Goal: Information Seeking & Learning: Learn about a topic

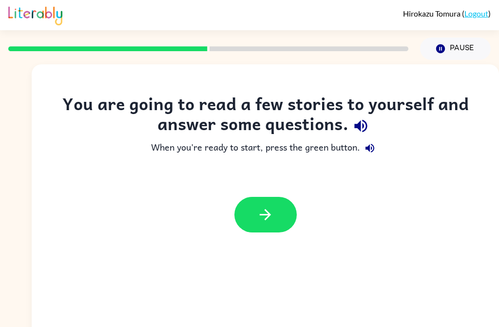
click at [273, 219] on icon "button" at bounding box center [265, 214] width 17 height 17
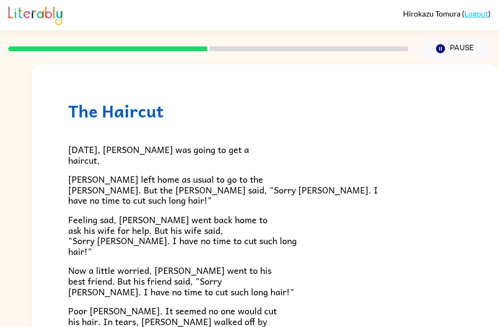
click at [311, 207] on div "[DATE], [PERSON_NAME] was going to get a haircut. [PERSON_NAME] left home as us…" at bounding box center [265, 295] width 394 height 349
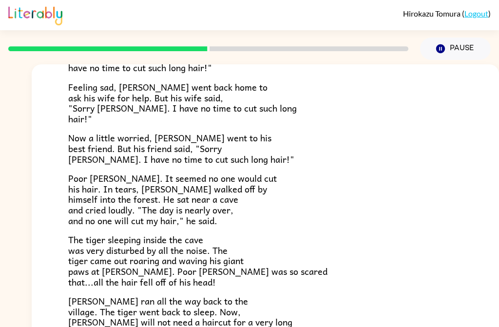
click at [291, 225] on p "Poor [PERSON_NAME]. It seemed no one would cut his hair. In tears, [PERSON_NAME…" at bounding box center [265, 199] width 394 height 53
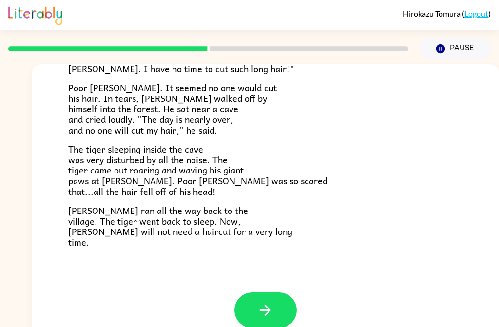
click at [313, 159] on p "The tiger sleeping inside the cave was very disturbed by all the noise. The tig…" at bounding box center [265, 170] width 394 height 53
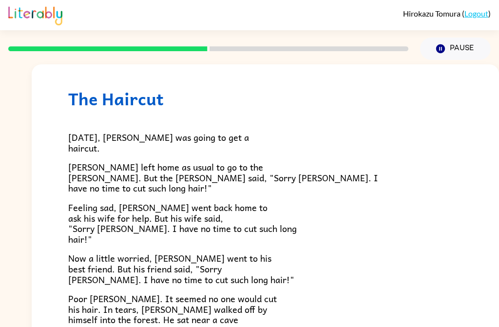
click at [290, 200] on div "[DATE], [PERSON_NAME] was going to get a haircut. [PERSON_NAME] left home as us…" at bounding box center [265, 283] width 394 height 349
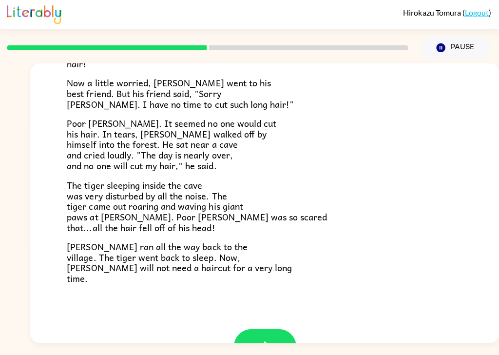
scroll to position [188, 0]
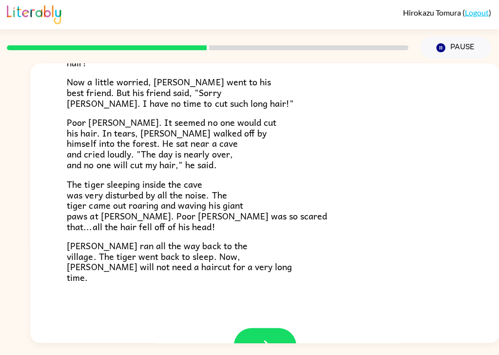
click at [293, 267] on p "[PERSON_NAME] ran all the way back to the village. The tiger went back to sleep…" at bounding box center [265, 262] width 394 height 42
click at [286, 258] on p "[PERSON_NAME] ran all the way back to the village. The tiger went back to sleep…" at bounding box center [265, 262] width 394 height 42
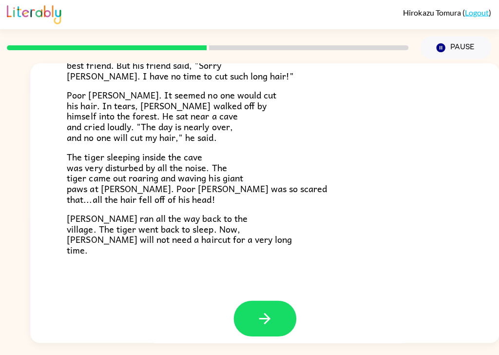
scroll to position [223, 0]
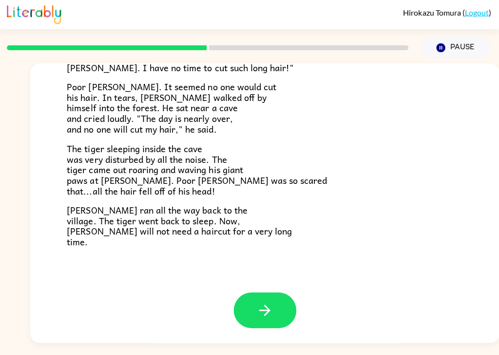
click at [276, 297] on button "button" at bounding box center [265, 310] width 62 height 36
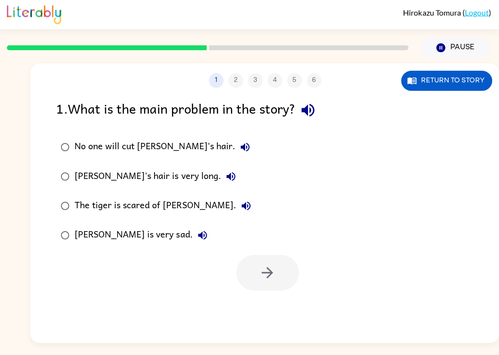
scroll to position [0, 0]
click at [453, 72] on button "Return to story" at bounding box center [446, 82] width 91 height 20
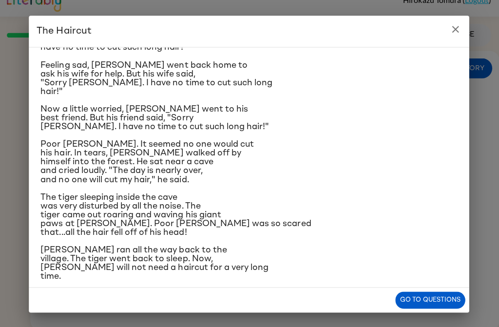
scroll to position [89, 0]
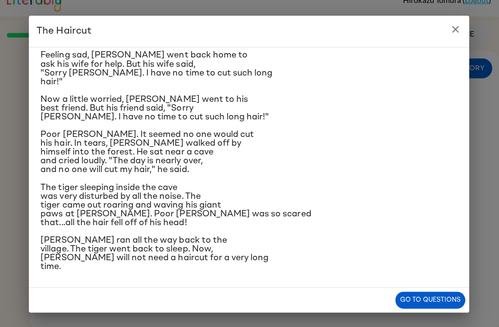
click at [281, 102] on p "Now a little worried, [PERSON_NAME] went to his best friend. But his friend sai…" at bounding box center [249, 108] width 415 height 26
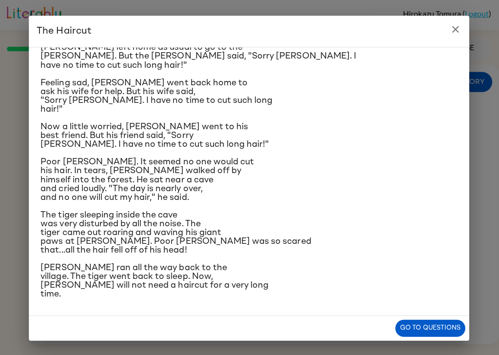
scroll to position [61, 0]
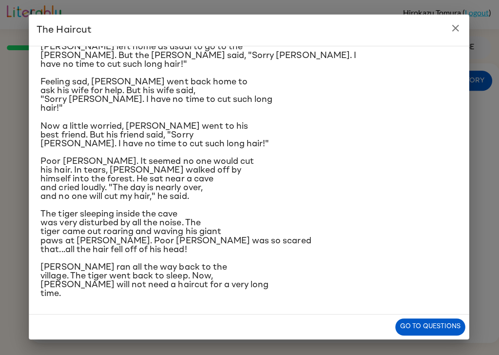
click at [450, 326] on button "Go to questions" at bounding box center [430, 326] width 70 height 17
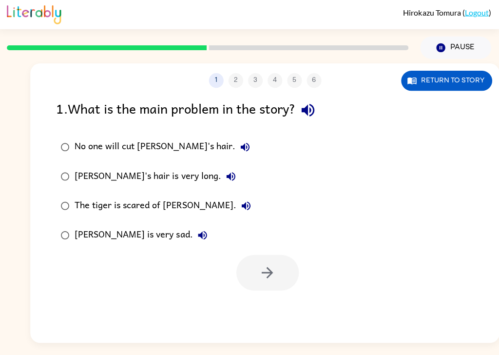
click at [473, 72] on button "Return to story" at bounding box center [446, 82] width 91 height 20
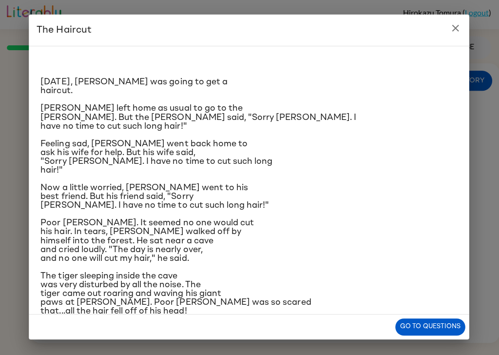
click at [447, 326] on button "Go to questions" at bounding box center [430, 326] width 70 height 17
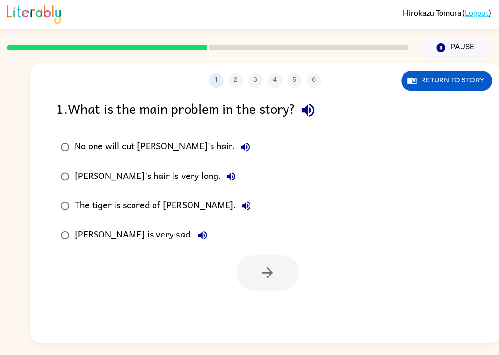
click at [240, 142] on icon "button" at bounding box center [246, 148] width 12 height 12
click at [226, 171] on icon "button" at bounding box center [232, 177] width 12 height 12
click at [242, 202] on icon "button" at bounding box center [246, 206] width 9 height 9
click at [197, 229] on icon "button" at bounding box center [203, 235] width 12 height 12
click at [460, 72] on button "Return to story" at bounding box center [446, 82] width 91 height 20
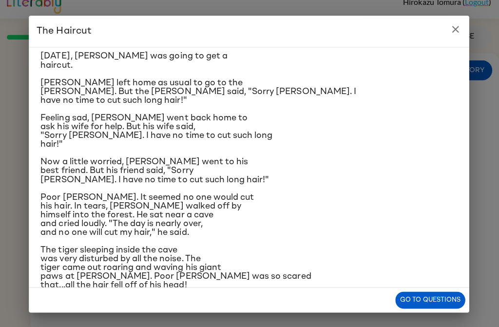
scroll to position [58, 0]
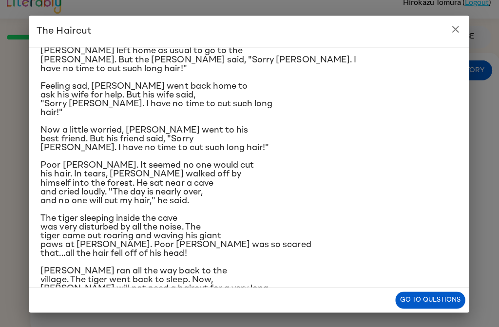
click at [443, 298] on button "Go to questions" at bounding box center [430, 298] width 70 height 17
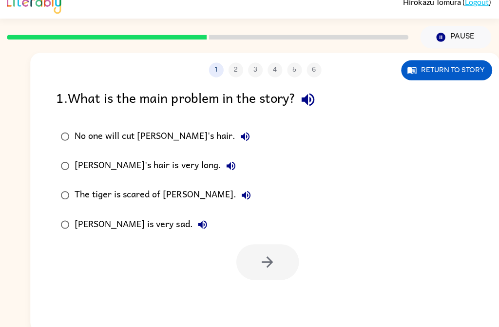
click at [459, 71] on button "Return to story" at bounding box center [446, 70] width 91 height 20
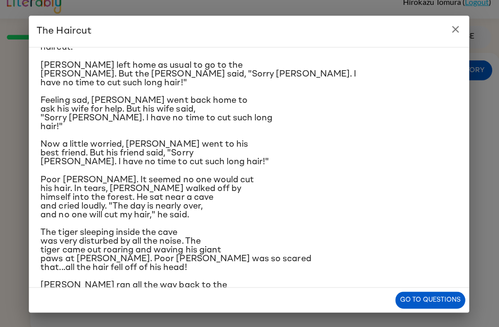
scroll to position [46, 0]
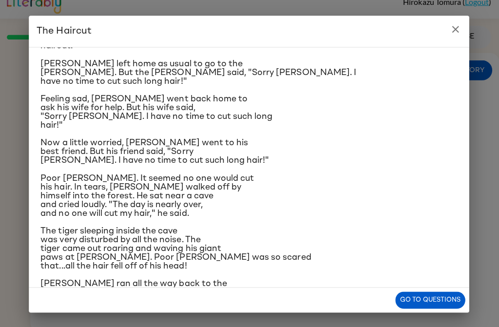
click at [441, 301] on button "Go to questions" at bounding box center [430, 298] width 70 height 17
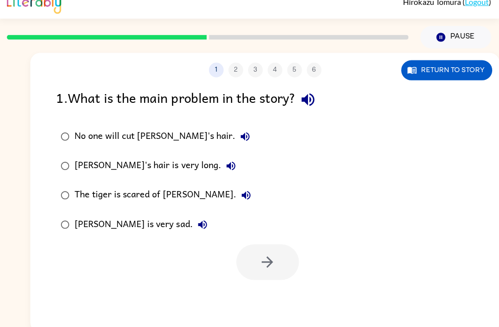
click at [459, 70] on button "Return to story" at bounding box center [446, 70] width 91 height 20
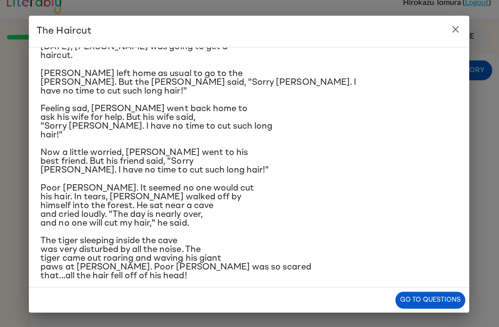
scroll to position [0, 0]
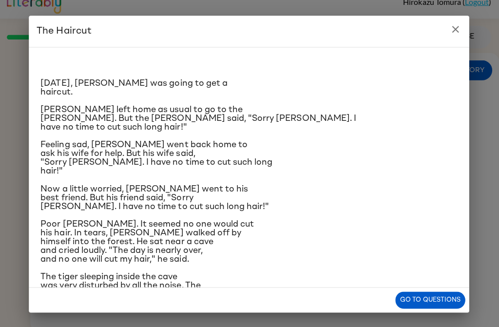
click at [445, 298] on button "Go to questions" at bounding box center [430, 298] width 70 height 17
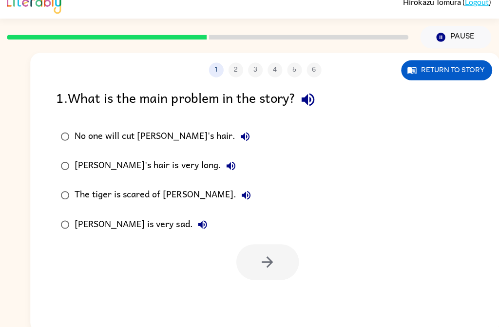
click at [451, 72] on button "Return to story" at bounding box center [446, 70] width 91 height 20
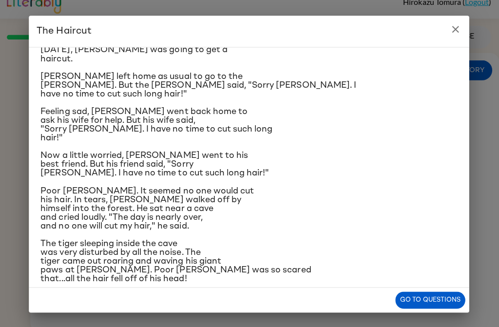
scroll to position [35, 0]
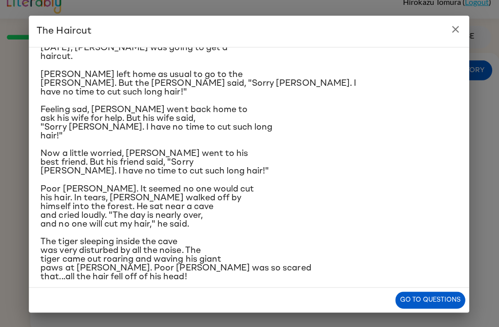
click at [446, 301] on button "Go to questions" at bounding box center [430, 298] width 70 height 17
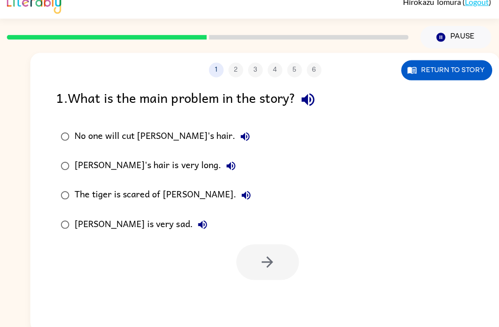
click at [313, 99] on icon "button" at bounding box center [308, 99] width 17 height 17
click at [240, 136] on icon "button" at bounding box center [246, 136] width 12 height 12
click at [222, 172] on button "[PERSON_NAME]'s hair is very long." at bounding box center [231, 164] width 19 height 19
click at [237, 192] on button "The tiger is scared of [PERSON_NAME]." at bounding box center [246, 194] width 19 height 19
click at [193, 223] on button "[PERSON_NAME] is very sad." at bounding box center [202, 223] width 19 height 19
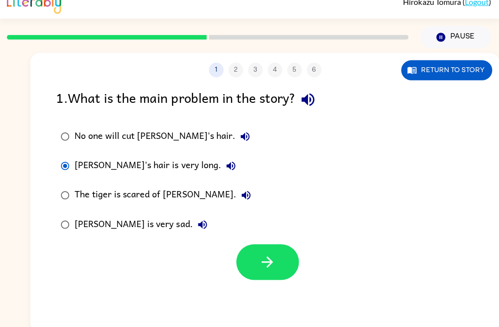
click at [267, 263] on icon "button" at bounding box center [267, 260] width 17 height 17
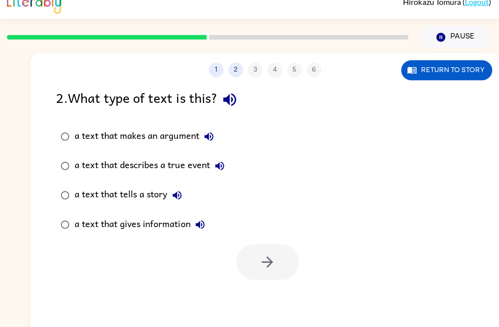
click at [239, 92] on icon "button" at bounding box center [230, 99] width 17 height 17
click at [215, 134] on icon "button" at bounding box center [210, 136] width 12 height 12
click at [225, 166] on icon "button" at bounding box center [220, 165] width 9 height 9
click at [184, 193] on icon "button" at bounding box center [178, 195] width 12 height 12
click at [197, 231] on button "a text that gives information" at bounding box center [200, 223] width 19 height 19
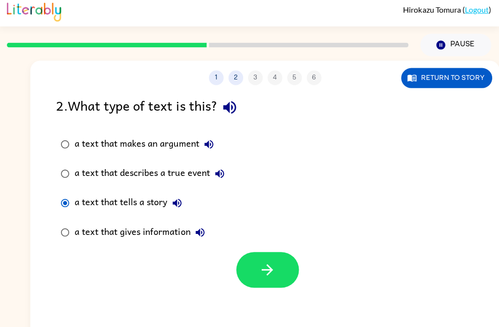
scroll to position [3, 0]
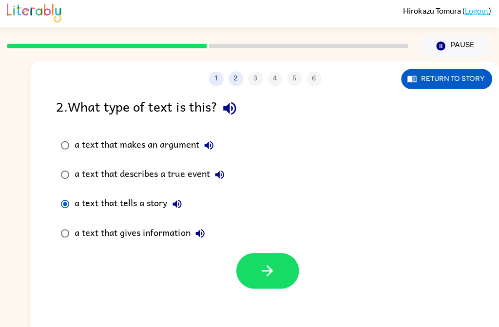
click at [256, 261] on button "button" at bounding box center [268, 270] width 62 height 36
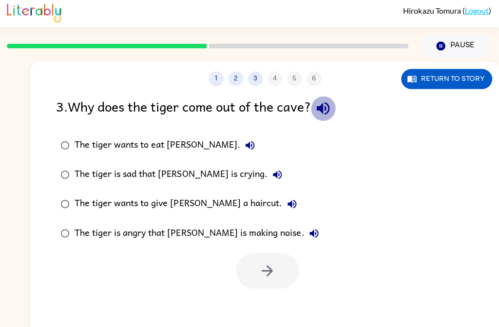
click at [323, 112] on icon "button" at bounding box center [323, 107] width 17 height 17
click at [246, 142] on icon "button" at bounding box center [250, 144] width 9 height 9
click at [272, 172] on icon "button" at bounding box center [278, 174] width 12 height 12
click at [288, 201] on icon "button" at bounding box center [292, 203] width 9 height 9
click at [310, 235] on icon "button" at bounding box center [314, 232] width 9 height 9
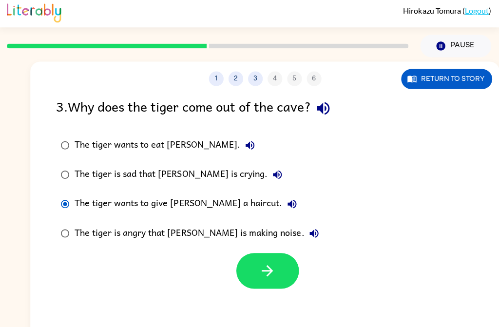
click at [257, 275] on button "button" at bounding box center [268, 270] width 62 height 36
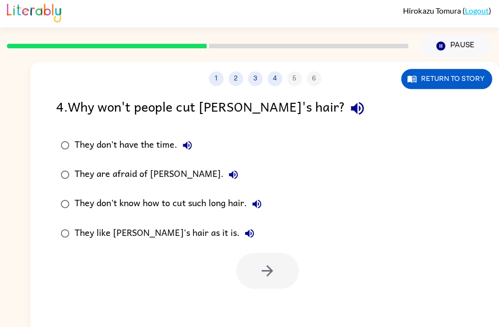
click at [351, 111] on icon "button" at bounding box center [357, 108] width 13 height 13
click at [194, 148] on icon "button" at bounding box center [188, 145] width 12 height 12
click at [82, 145] on div "They don't have the time." at bounding box center [137, 144] width 122 height 19
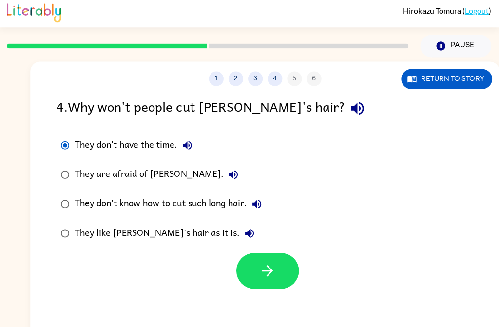
click at [282, 269] on button "button" at bounding box center [268, 270] width 62 height 36
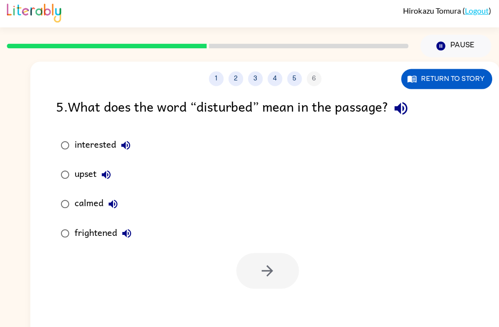
click at [409, 111] on icon "button" at bounding box center [400, 107] width 17 height 17
click at [131, 144] on icon "button" at bounding box center [126, 144] width 9 height 9
click at [109, 175] on icon "button" at bounding box center [107, 174] width 9 height 9
click at [115, 205] on icon "button" at bounding box center [114, 203] width 9 height 9
click at [122, 238] on icon "button" at bounding box center [128, 233] width 12 height 12
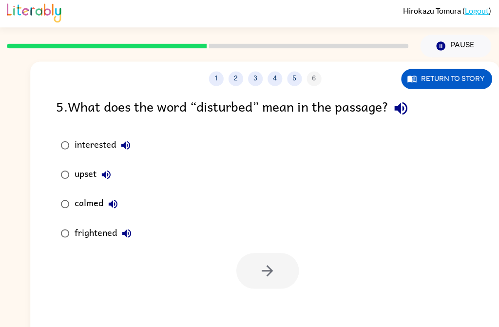
click at [89, 170] on div "upset" at bounding box center [96, 173] width 41 height 19
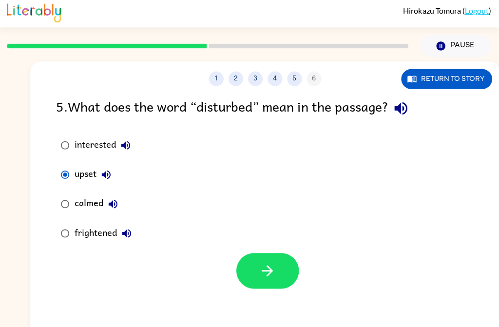
click at [275, 268] on icon "button" at bounding box center [267, 269] width 17 height 17
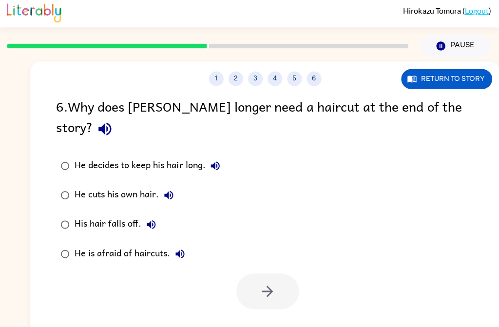
click at [114, 120] on icon "button" at bounding box center [105, 128] width 17 height 17
click at [225, 155] on div "He decides to keep his hair long." at bounding box center [151, 164] width 150 height 19
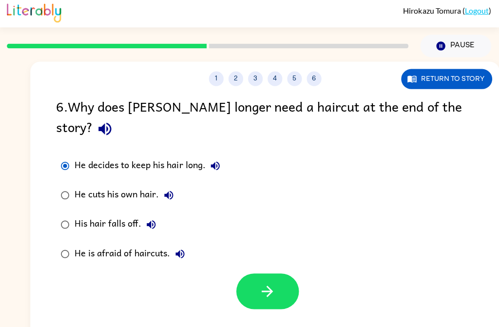
click at [220, 159] on icon "button" at bounding box center [216, 165] width 12 height 12
click at [172, 189] on icon "button" at bounding box center [170, 195] width 12 height 12
click at [156, 218] on icon "button" at bounding box center [152, 224] width 12 height 12
click at [184, 247] on icon "button" at bounding box center [181, 253] width 12 height 12
click at [271, 282] on icon "button" at bounding box center [267, 290] width 17 height 17
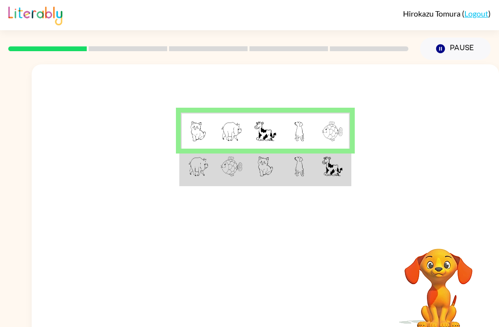
click at [253, 178] on td at bounding box center [265, 167] width 34 height 37
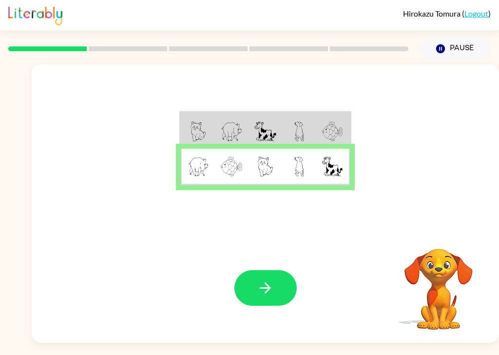
scroll to position [14, 0]
click at [271, 279] on icon "button" at bounding box center [265, 287] width 17 height 17
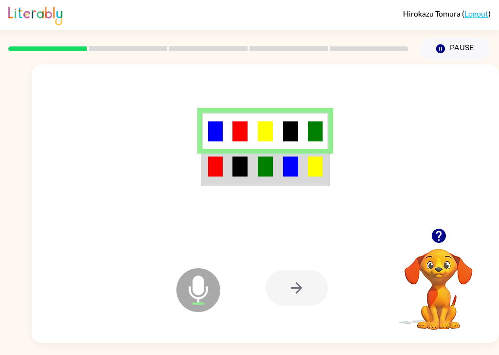
click at [278, 158] on td at bounding box center [290, 167] width 25 height 37
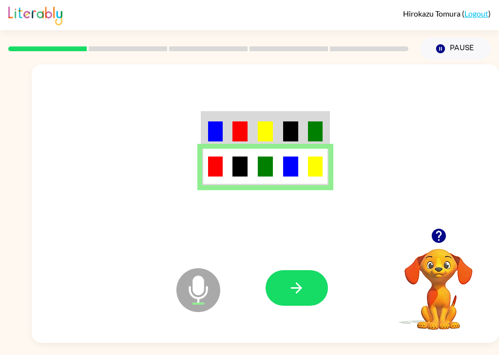
click at [296, 284] on button "button" at bounding box center [296, 288] width 62 height 36
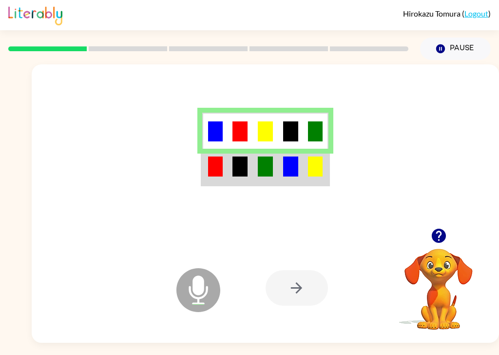
click at [267, 163] on td at bounding box center [265, 167] width 25 height 37
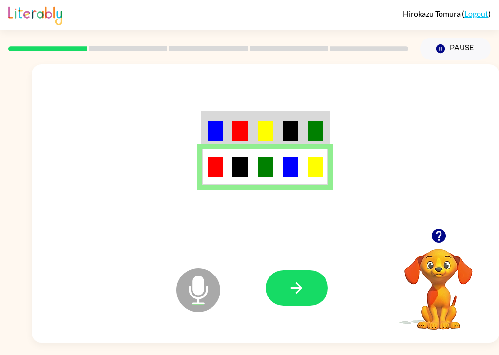
click at [303, 279] on icon "button" at bounding box center [296, 287] width 17 height 17
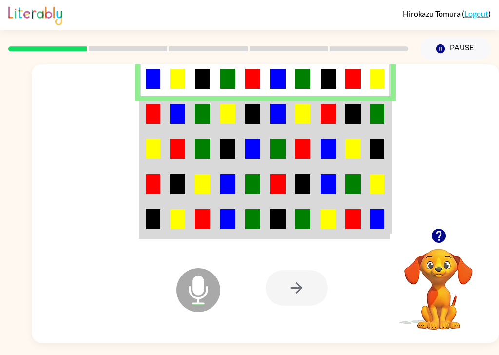
click at [247, 106] on img at bounding box center [252, 114] width 15 height 20
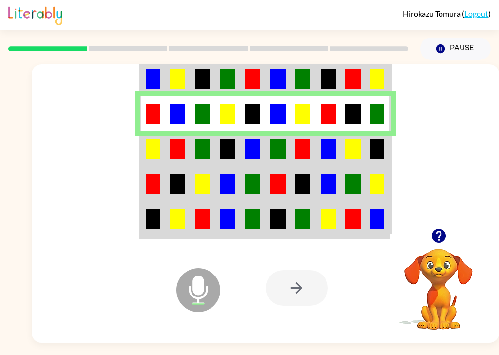
click at [194, 139] on td at bounding box center [202, 148] width 25 height 35
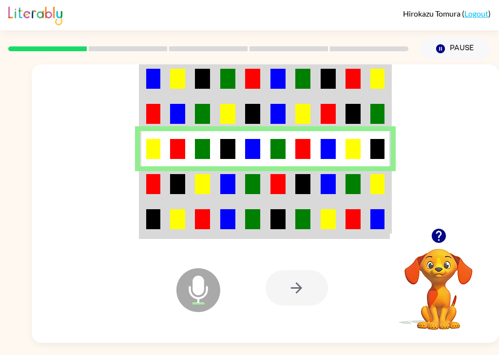
click at [166, 166] on td at bounding box center [177, 183] width 25 height 35
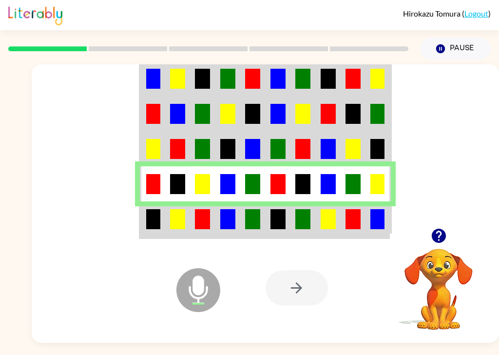
click at [217, 212] on td at bounding box center [227, 219] width 25 height 37
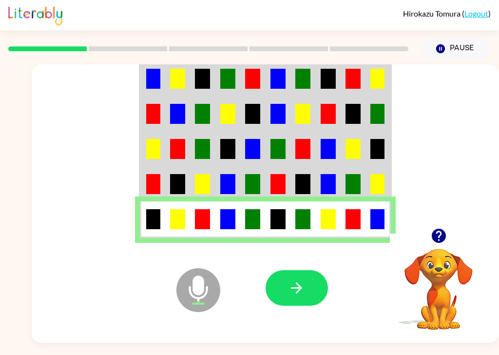
click at [299, 283] on button "button" at bounding box center [296, 288] width 62 height 36
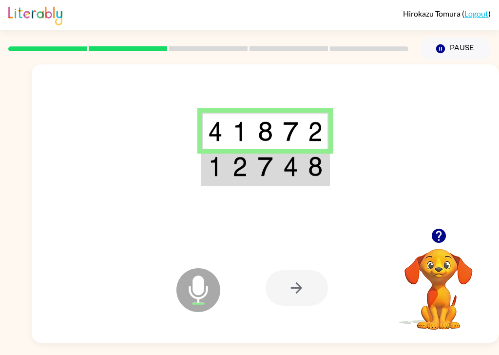
click at [269, 161] on img at bounding box center [265, 166] width 15 height 20
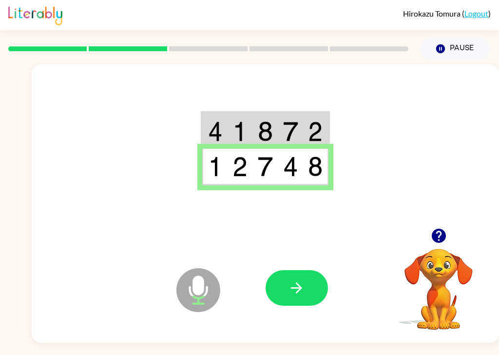
click at [301, 282] on icon "button" at bounding box center [296, 287] width 11 height 11
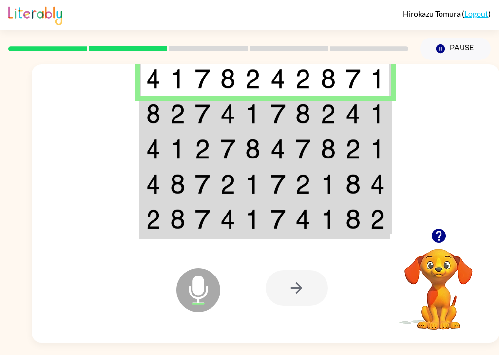
click at [182, 104] on img at bounding box center [177, 114] width 15 height 20
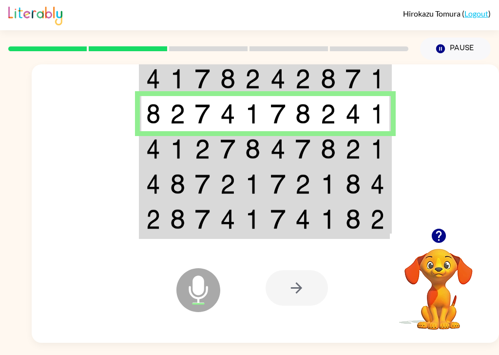
click at [176, 139] on img at bounding box center [177, 149] width 15 height 20
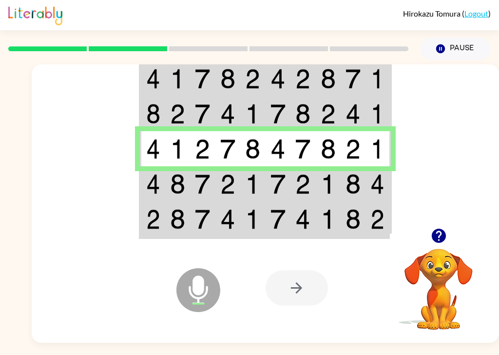
click at [175, 174] on img at bounding box center [177, 184] width 15 height 20
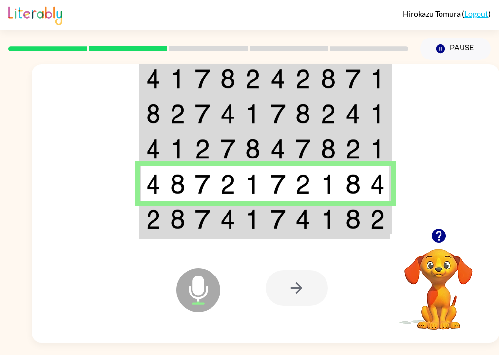
click at [215, 215] on td at bounding box center [202, 219] width 25 height 37
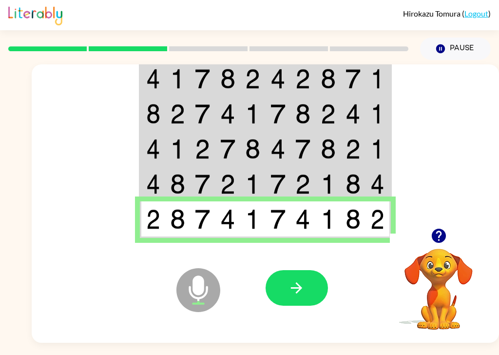
click at [301, 282] on icon "button" at bounding box center [296, 287] width 11 height 11
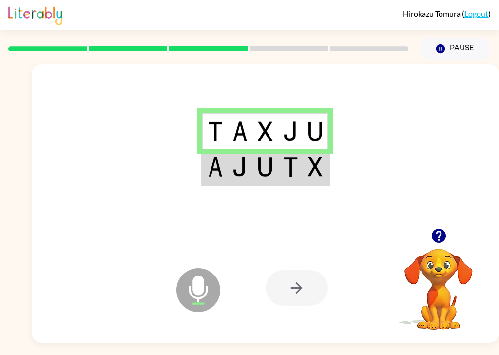
click at [267, 156] on img at bounding box center [265, 166] width 15 height 20
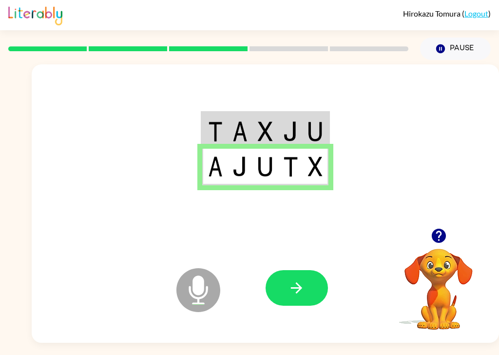
click at [302, 279] on icon "button" at bounding box center [296, 287] width 17 height 17
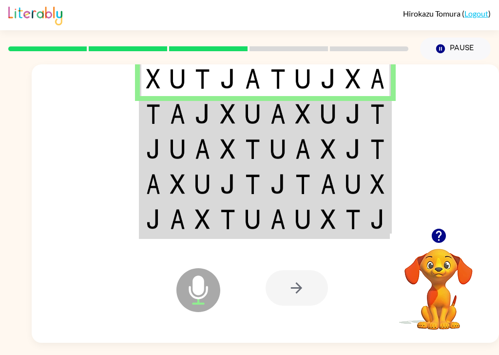
click at [153, 109] on img at bounding box center [153, 114] width 14 height 20
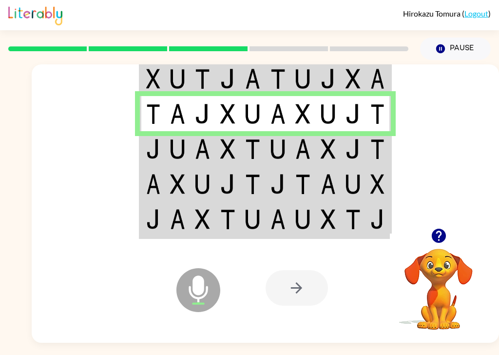
click at [166, 131] on td at bounding box center [177, 148] width 25 height 35
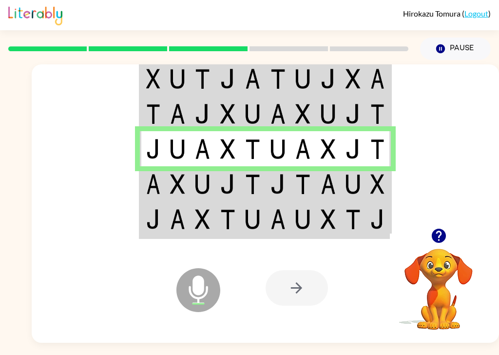
click at [180, 181] on td at bounding box center [177, 183] width 25 height 35
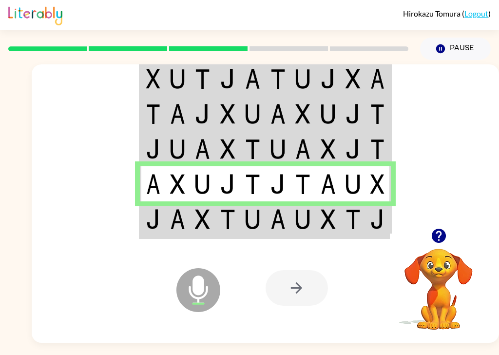
click at [279, 215] on img at bounding box center [277, 219] width 15 height 20
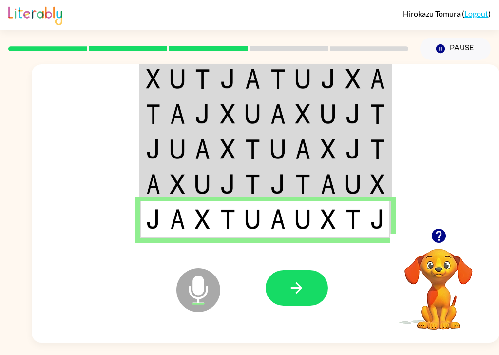
click at [306, 275] on button "button" at bounding box center [296, 288] width 62 height 36
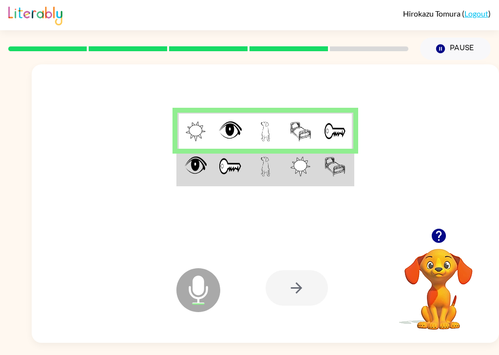
click at [244, 164] on td at bounding box center [229, 167] width 35 height 37
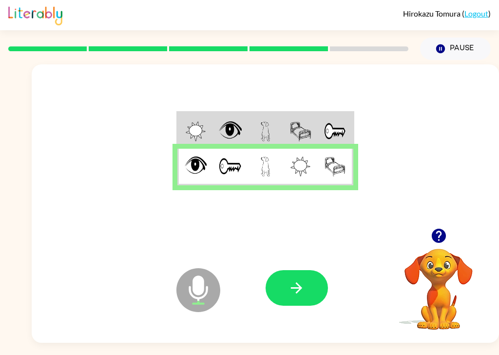
click at [296, 284] on button "button" at bounding box center [296, 288] width 62 height 36
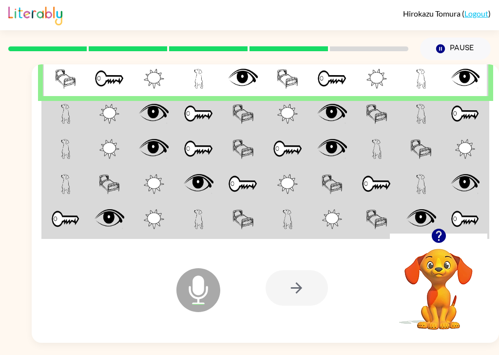
click at [87, 103] on td at bounding box center [65, 113] width 44 height 35
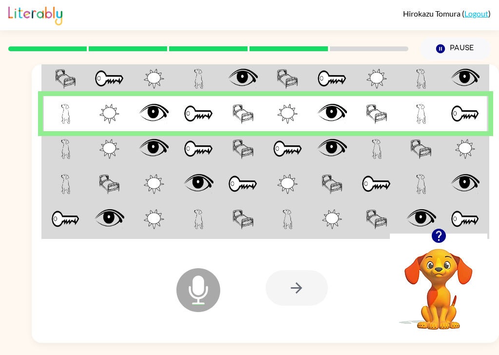
click at [60, 152] on td at bounding box center [65, 148] width 44 height 35
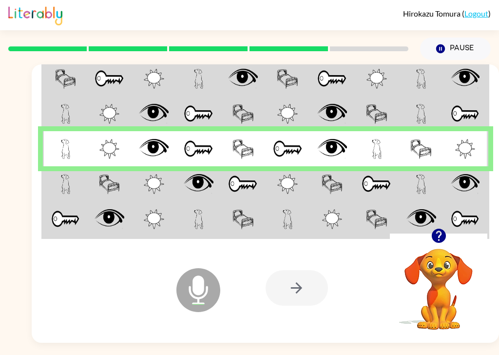
click at [59, 173] on td at bounding box center [65, 183] width 44 height 35
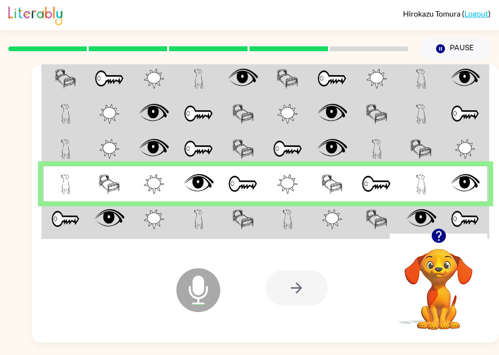
click at [107, 217] on td at bounding box center [109, 219] width 44 height 37
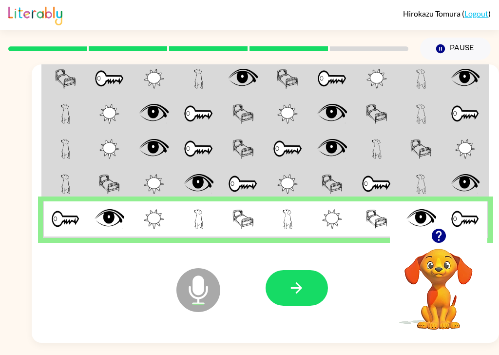
click at [286, 276] on button "button" at bounding box center [296, 288] width 62 height 36
